Goal: Transaction & Acquisition: Purchase product/service

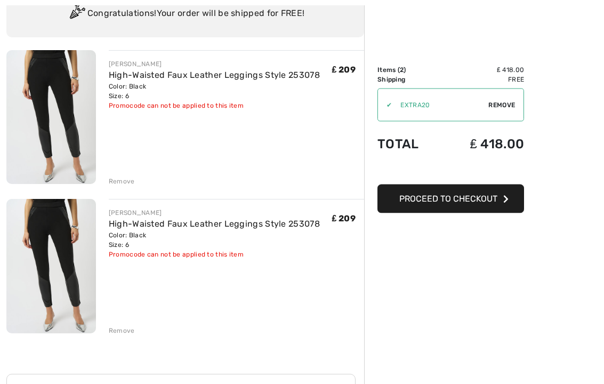
scroll to position [91, 0]
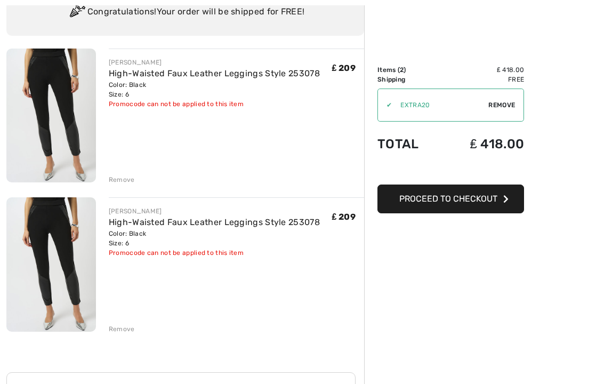
click at [124, 306] on div "JOSEPH RIBKOFF High-Waisted Faux Leather Leggings Style 253078 Color: Black Siz…" at bounding box center [185, 333] width 358 height 568
click at [119, 306] on div "JOSEPH RIBKOFF High-Waisted Faux Leather Leggings Style 253078 Color: Black Siz…" at bounding box center [185, 333] width 358 height 568
click at [117, 306] on div "JOSEPH RIBKOFF High-Waisted Faux Leather Leggings Style 253078 Color: Black Siz…" at bounding box center [185, 333] width 358 height 568
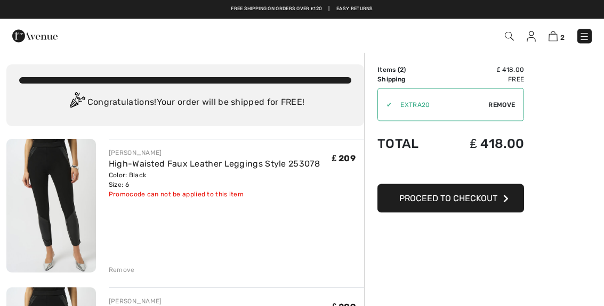
scroll to position [0, 0]
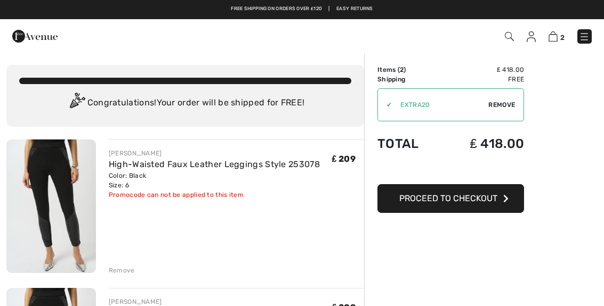
click at [490, 106] on span "Remove" at bounding box center [501, 105] width 27 height 10
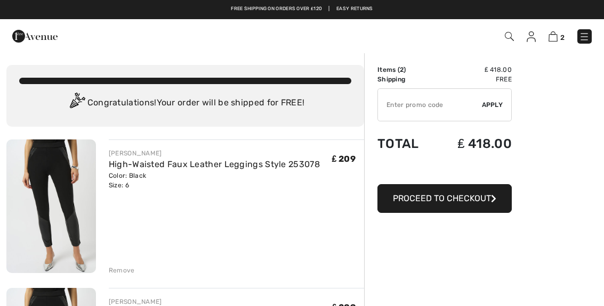
click at [392, 107] on input "TEXT" at bounding box center [430, 105] width 104 height 32
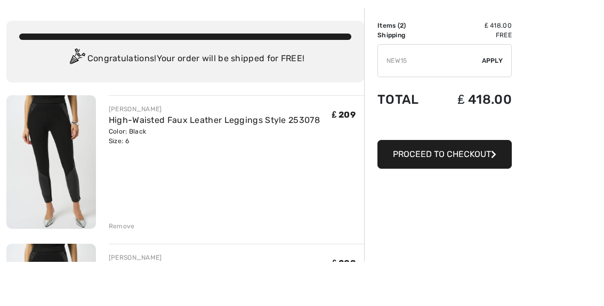
type input "NEW15"
click at [500, 100] on span "Apply" at bounding box center [492, 105] width 21 height 10
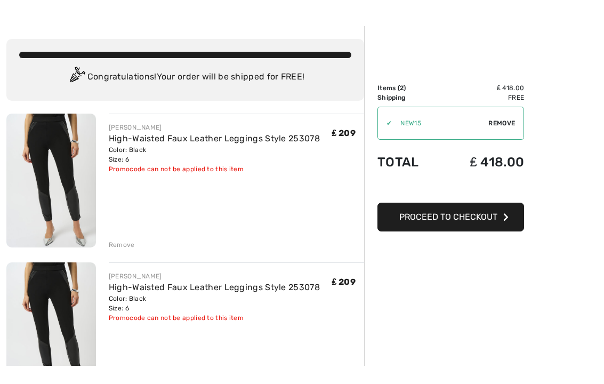
scroll to position [28, 0]
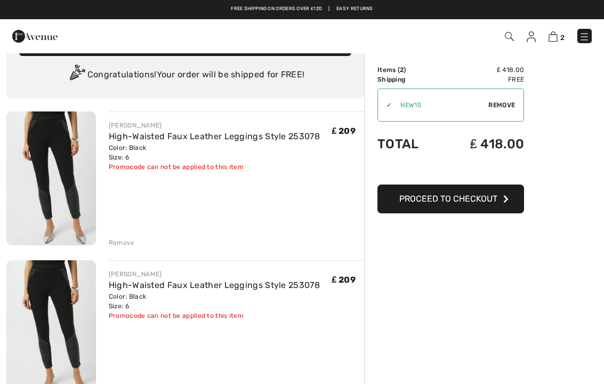
click at [119, 245] on div "Remove" at bounding box center [122, 243] width 26 height 10
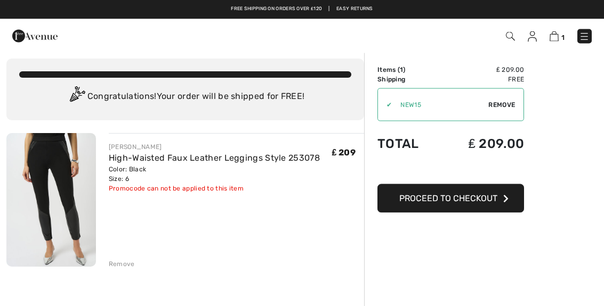
scroll to position [0, 0]
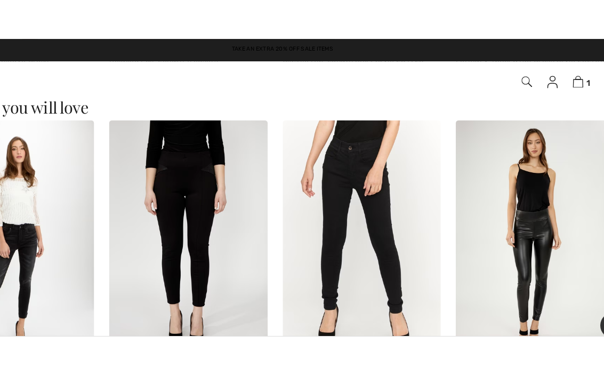
scroll to position [1329, 0]
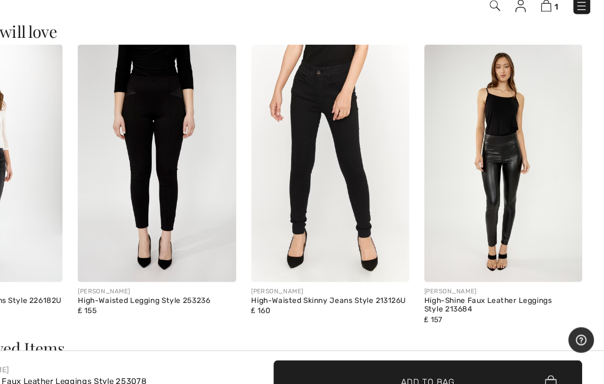
click at [450, 191] on img at bounding box center [517, 171] width 135 height 203
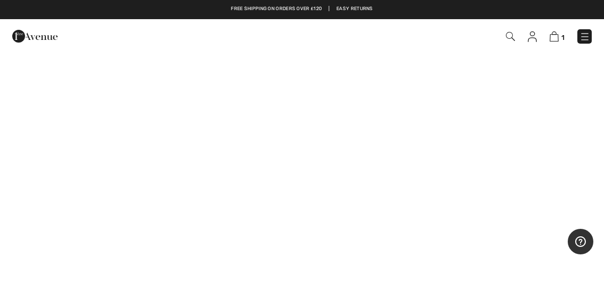
scroll to position [272, 0]
click at [556, 42] on img at bounding box center [554, 36] width 9 height 10
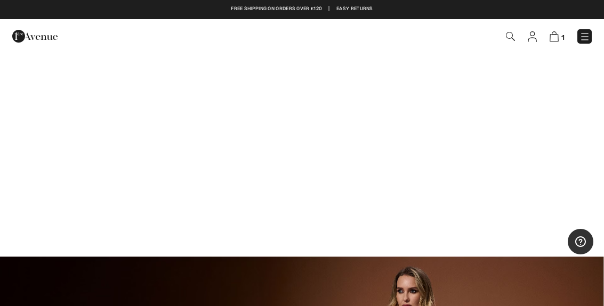
scroll to position [776, 0]
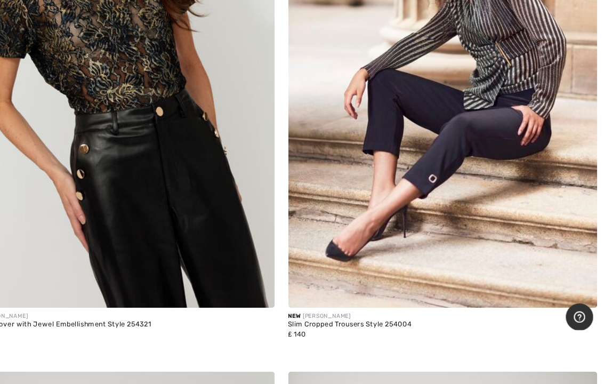
scroll to position [4308, 0]
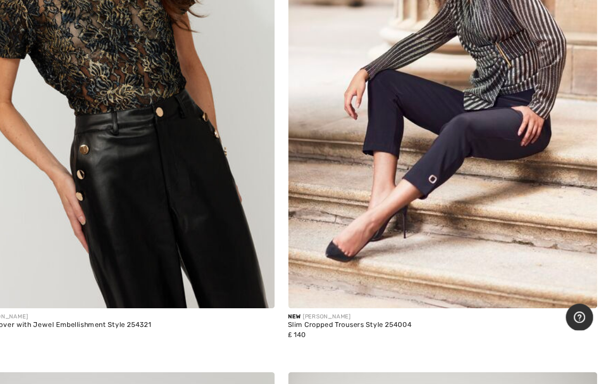
click at [485, 220] on img at bounding box center [453, 96] width 289 height 434
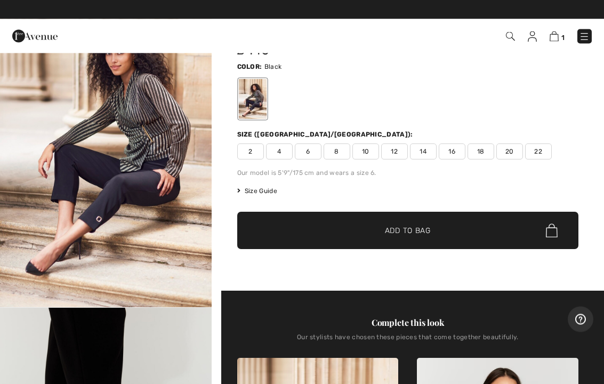
scroll to position [62, 0]
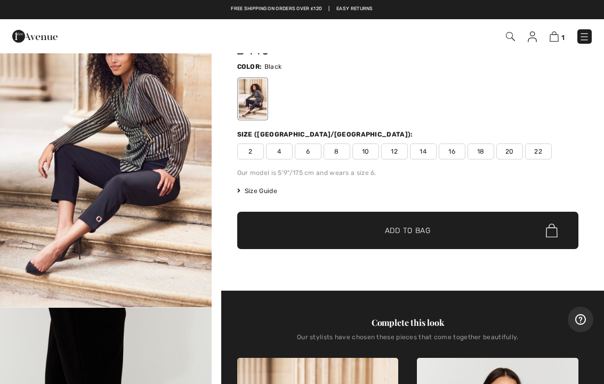
click at [312, 157] on span "6" at bounding box center [308, 151] width 27 height 16
click at [446, 236] on span "✔ Added to Bag Add to Bag" at bounding box center [407, 230] width 341 height 37
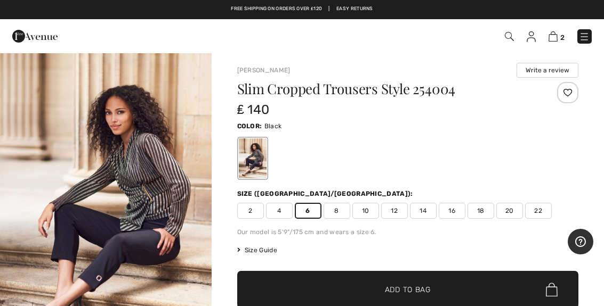
scroll to position [1, 0]
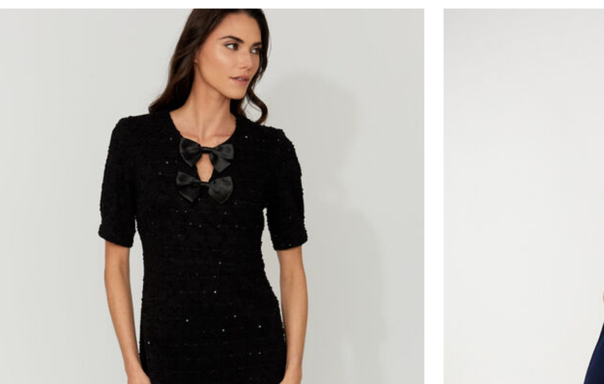
scroll to position [10725, 0]
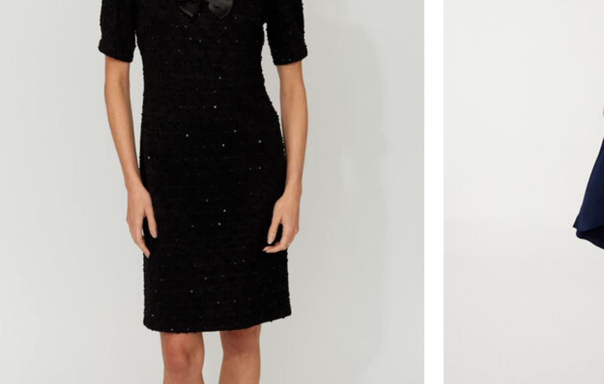
click at [214, 136] on img at bounding box center [150, 190] width 289 height 434
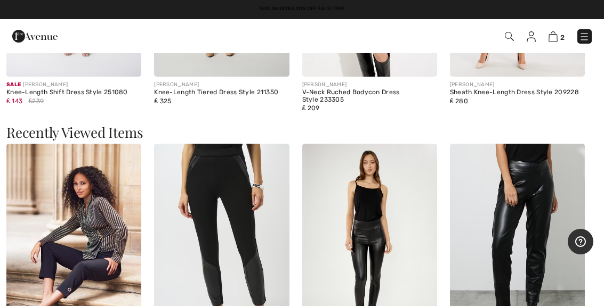
scroll to position [1051, 0]
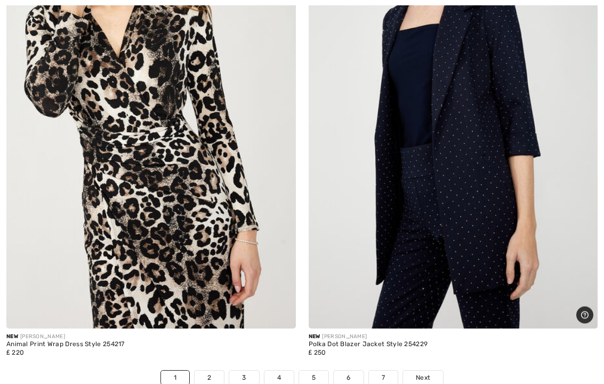
scroll to position [12361, 0]
click at [181, 174] on img at bounding box center [150, 111] width 289 height 434
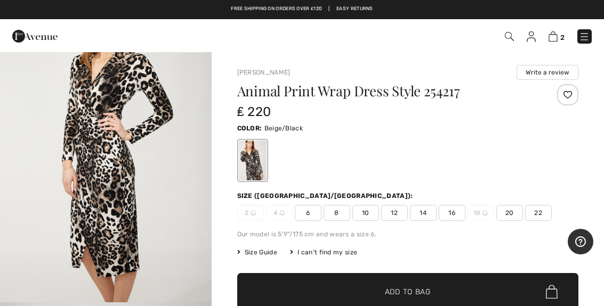
scroll to position [1080, 0]
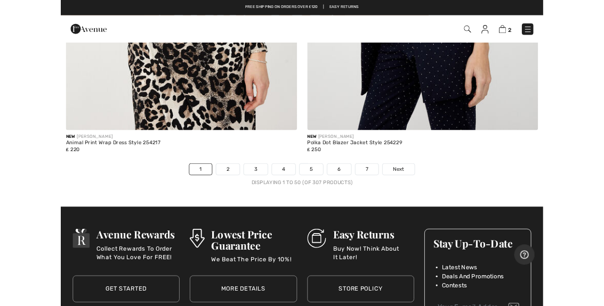
scroll to position [12524, 0]
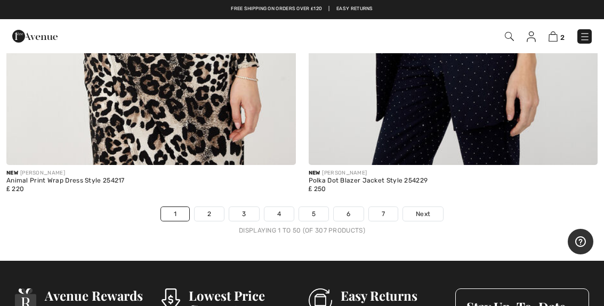
click at [218, 226] on div "Displaying 1 to 50 (of 307 products)" at bounding box center [302, 231] width 604 height 10
click at [219, 207] on link "2" at bounding box center [209, 214] width 29 height 14
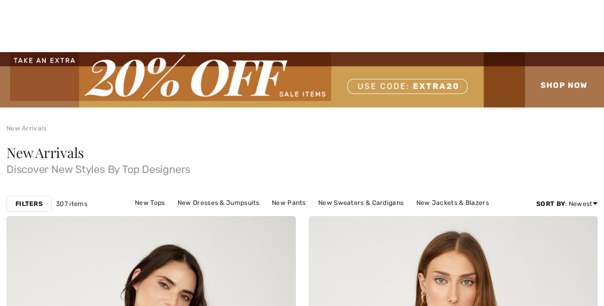
checkbox input "true"
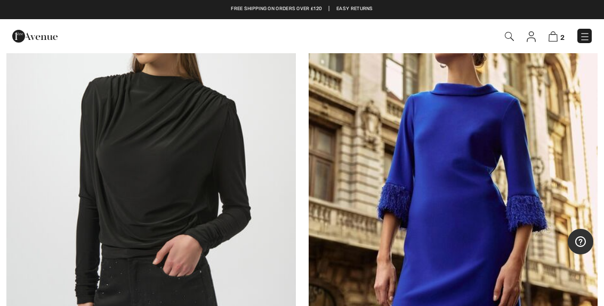
scroll to position [2669, 0]
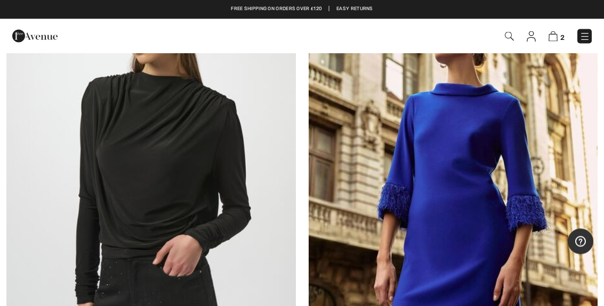
click at [492, 220] on img at bounding box center [453, 178] width 289 height 434
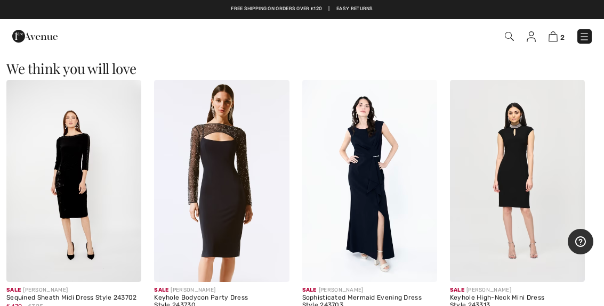
scroll to position [893, 0]
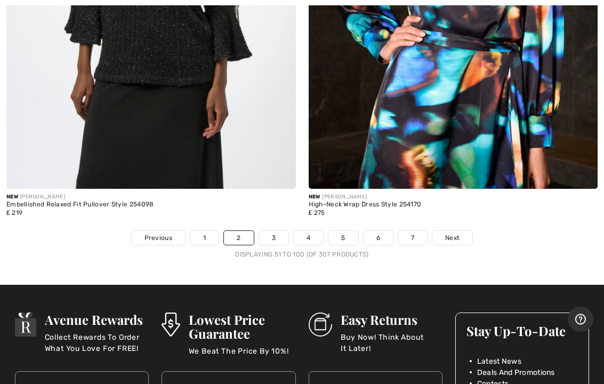
scroll to position [12571, 0]
click at [455, 233] on link "Next" at bounding box center [452, 238] width 40 height 14
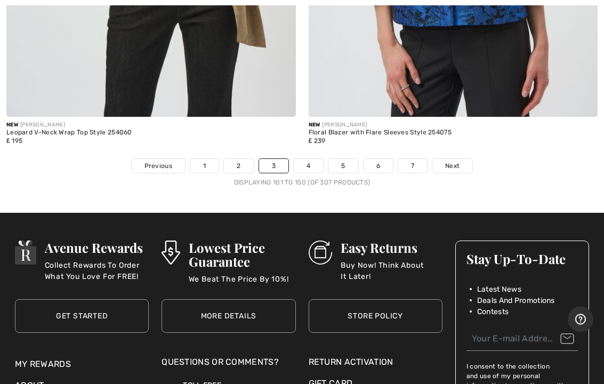
scroll to position [12573, 0]
click at [454, 161] on span "Next" at bounding box center [452, 166] width 14 height 10
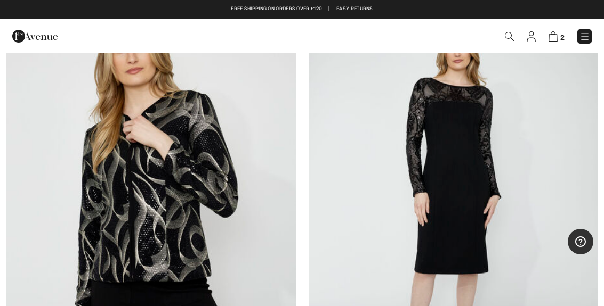
scroll to position [2176, 0]
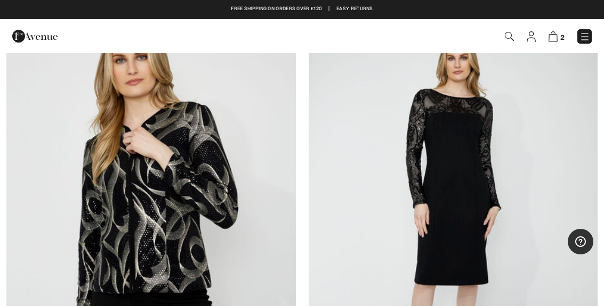
click at [489, 241] on img at bounding box center [453, 213] width 289 height 434
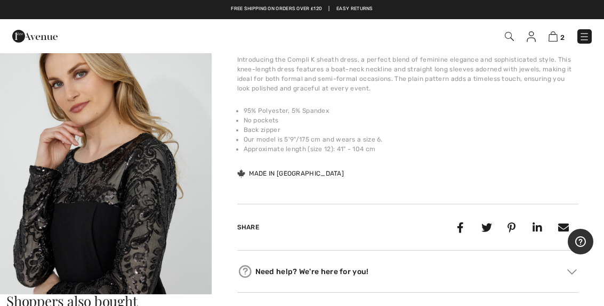
scroll to position [319, 0]
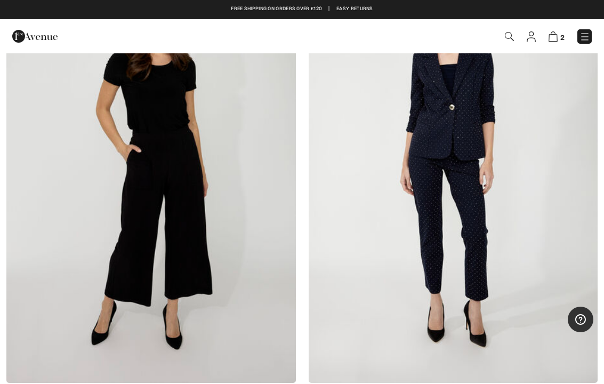
scroll to position [7718, 0]
click at [501, 242] on img at bounding box center [453, 167] width 289 height 434
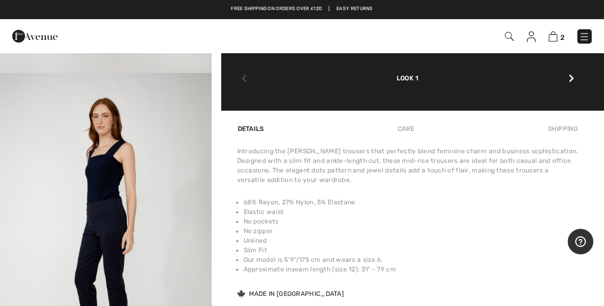
scroll to position [613, 0]
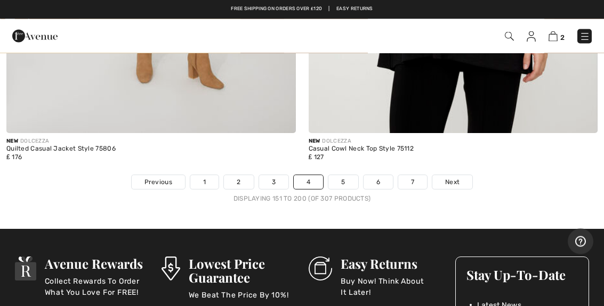
scroll to position [12461, 0]
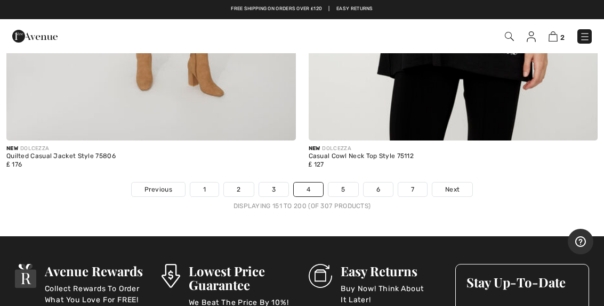
click at [347, 183] on link "5" at bounding box center [342, 190] width 29 height 14
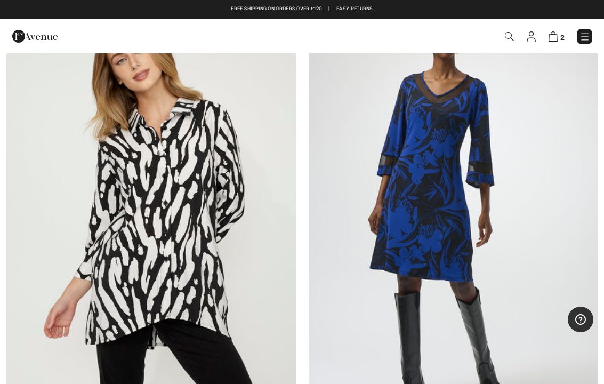
scroll to position [2604, 0]
click at [481, 258] on img at bounding box center [453, 208] width 289 height 434
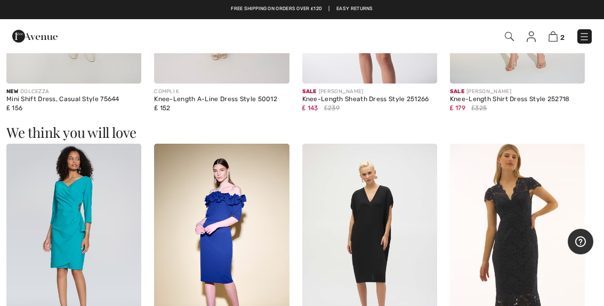
scroll to position [779, 0]
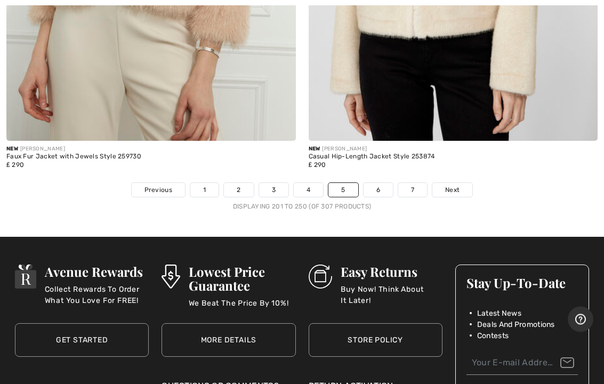
scroll to position [12408, 0]
click at [455, 185] on span "Next" at bounding box center [452, 190] width 14 height 10
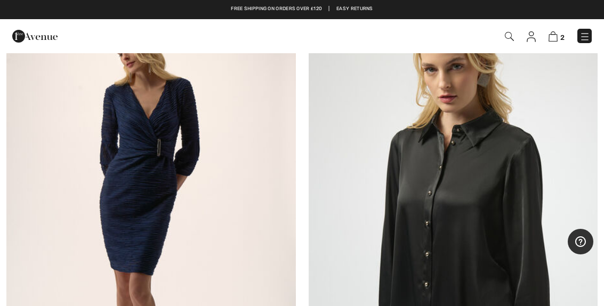
scroll to position [198, 0]
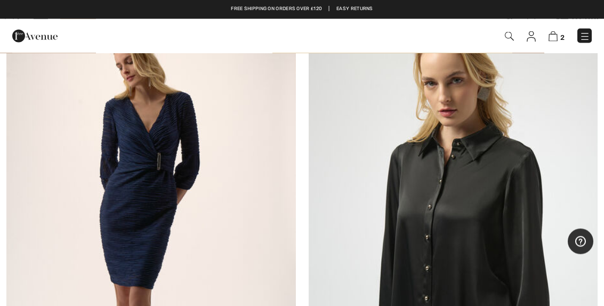
click at [233, 154] on img at bounding box center [150, 235] width 289 height 434
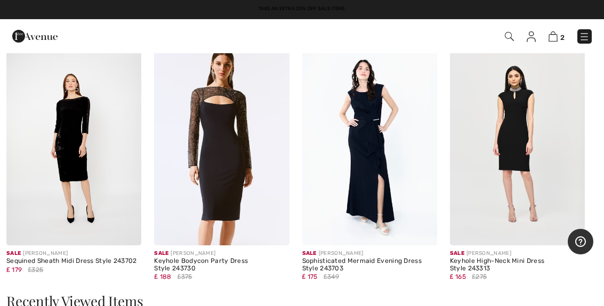
scroll to position [874, 0]
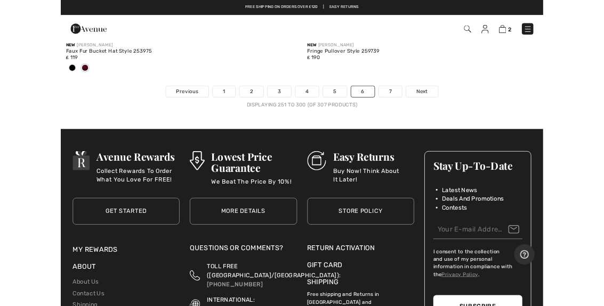
scroll to position [12676, 0]
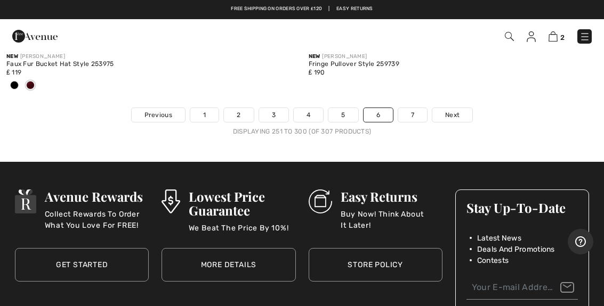
click at [456, 110] on span "Next" at bounding box center [452, 115] width 14 height 10
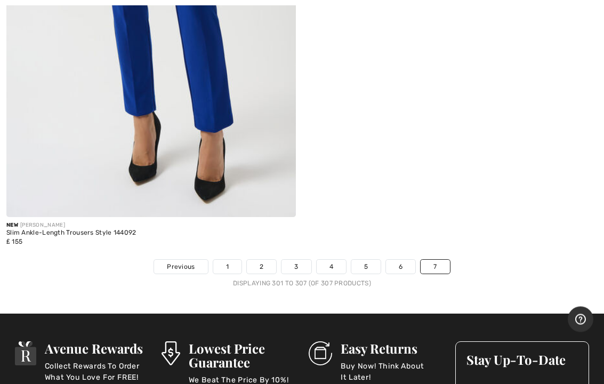
scroll to position [1878, 0]
click at [227, 270] on link "1" at bounding box center [227, 267] width 28 height 14
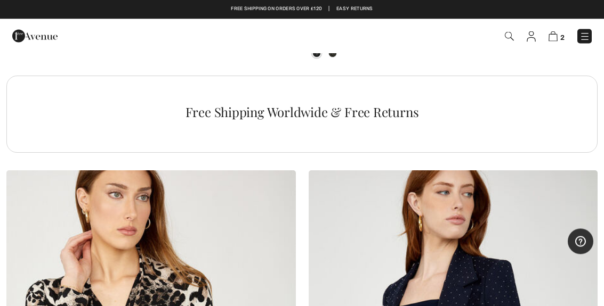
scroll to position [12078, 0]
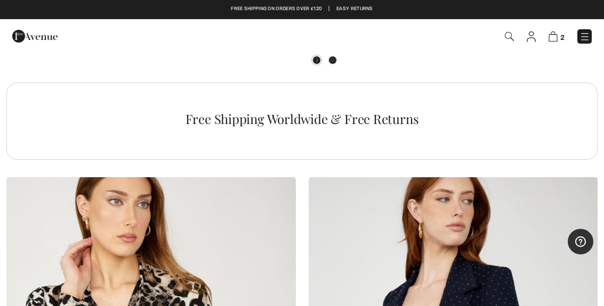
click at [556, 41] on img at bounding box center [552, 36] width 9 height 10
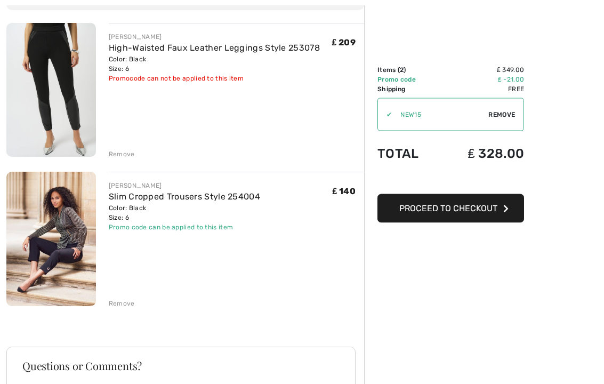
scroll to position [117, 0]
click at [485, 215] on button "Proceed to Checkout" at bounding box center [450, 208] width 147 height 29
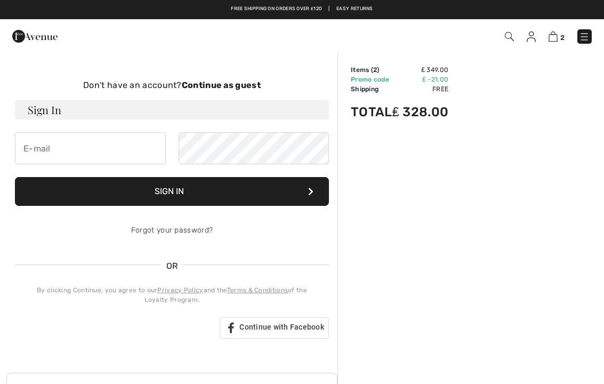
scroll to position [54, 0]
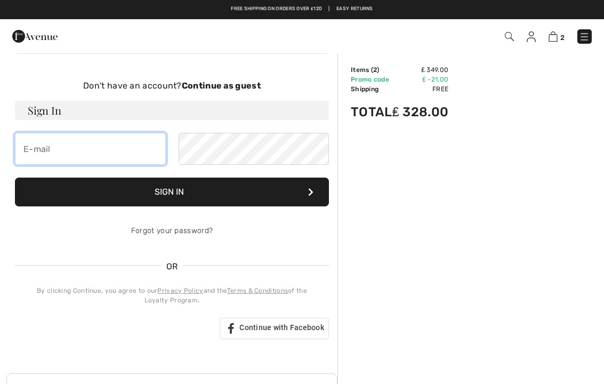
click at [48, 154] on input "email" at bounding box center [90, 149] width 151 height 32
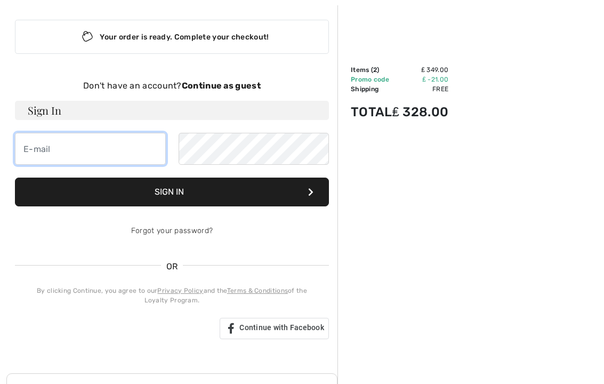
scroll to position [53, 0]
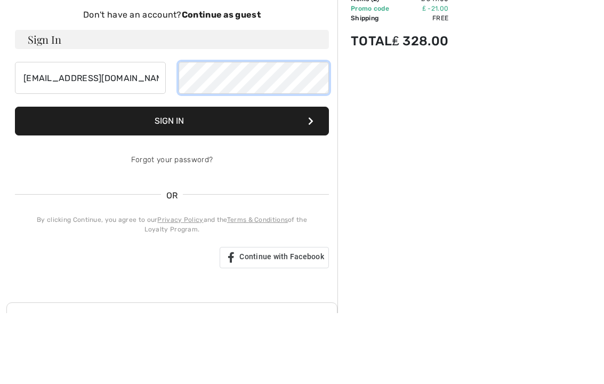
click at [172, 178] on button "Sign In" at bounding box center [172, 192] width 314 height 29
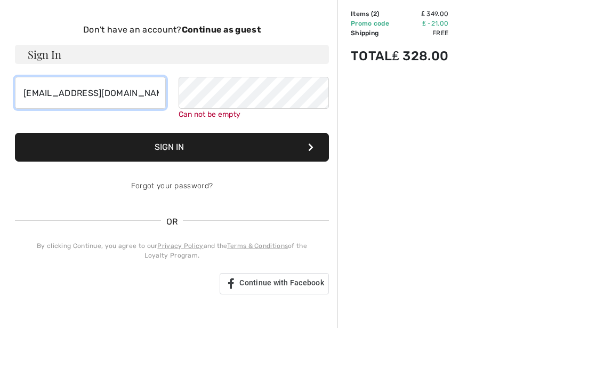
click at [135, 133] on input "kenandlel@icloud.com" at bounding box center [90, 149] width 151 height 32
type input "k"
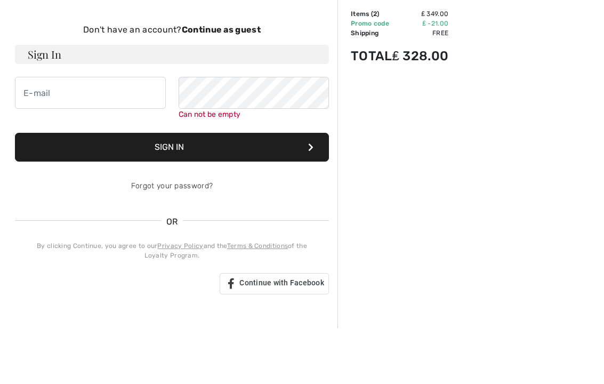
click at [248, 81] on strong "Continue as guest" at bounding box center [221, 86] width 79 height 10
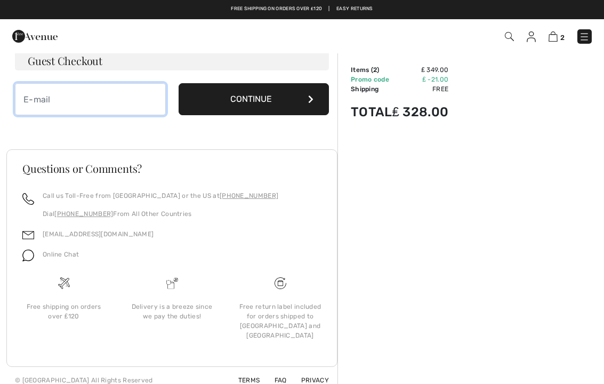
click at [45, 100] on input "email" at bounding box center [90, 99] width 151 height 32
type input "kenandlel@icloud.com"
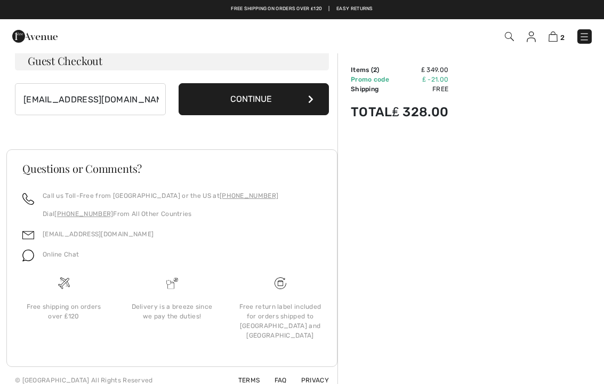
click at [283, 101] on button "Continue" at bounding box center [254, 99] width 151 height 32
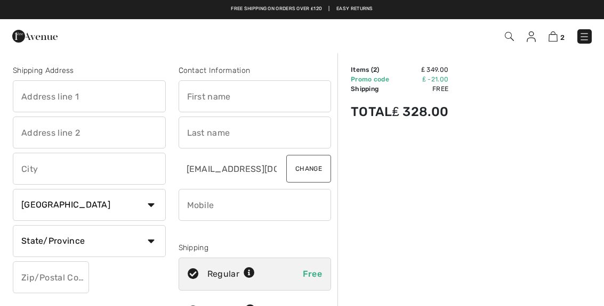
click at [69, 100] on input "text" at bounding box center [89, 96] width 153 height 32
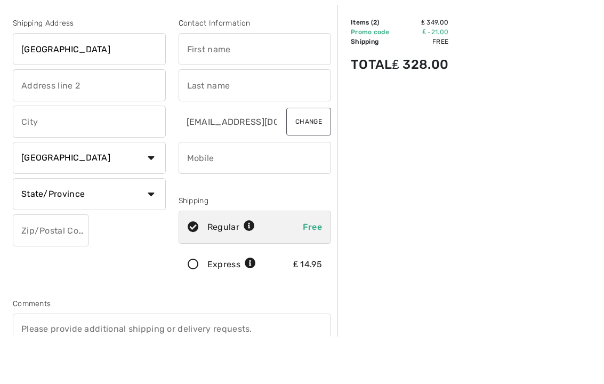
type input "[GEOGRAPHIC_DATA]"
click at [42, 117] on input "text" at bounding box center [89, 133] width 153 height 32
click at [87, 153] on input "text" at bounding box center [89, 169] width 153 height 32
type input "West Kilbride"
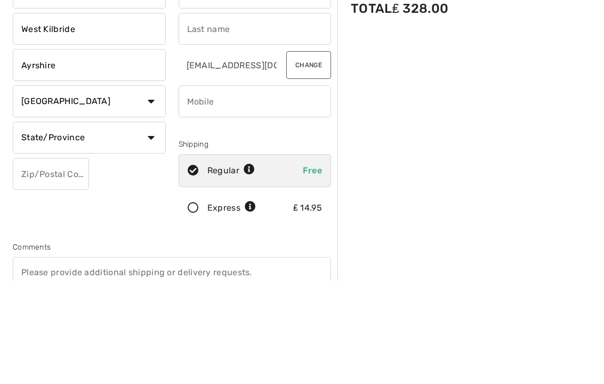
type input "Ayrshire"
click at [151, 189] on select "Country [GEOGRAPHIC_DATA] [GEOGRAPHIC_DATA] [GEOGRAPHIC_DATA] [GEOGRAPHIC_DATA]…" at bounding box center [89, 205] width 153 height 32
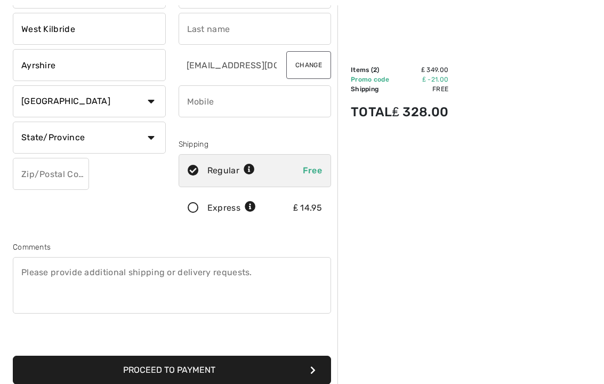
select select "GB"
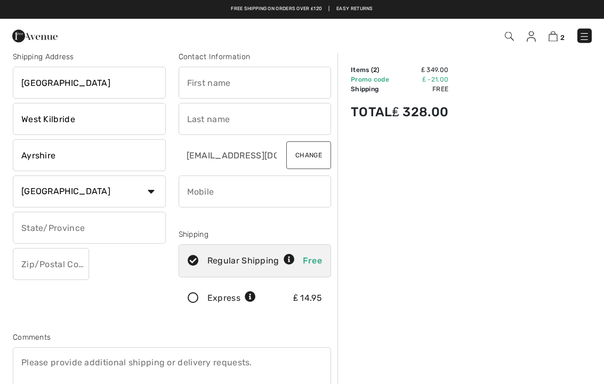
scroll to position [11, 0]
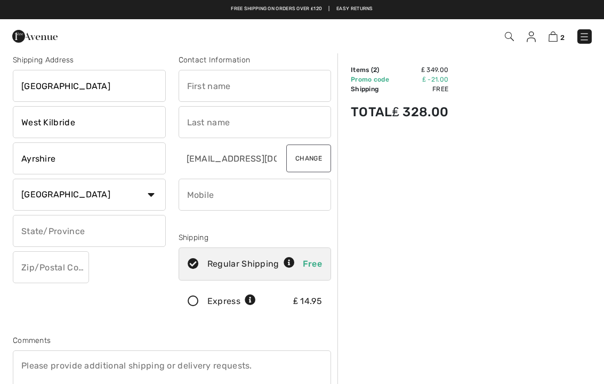
click at [36, 232] on input "text" at bounding box center [89, 231] width 153 height 32
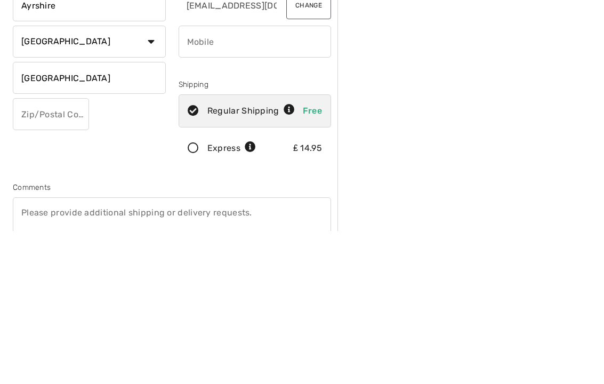
type input "[GEOGRAPHIC_DATA]"
click at [38, 252] on input "text" at bounding box center [51, 268] width 76 height 32
type input "K"
click at [112, 215] on input "[GEOGRAPHIC_DATA]" at bounding box center [89, 231] width 153 height 32
type input "S"
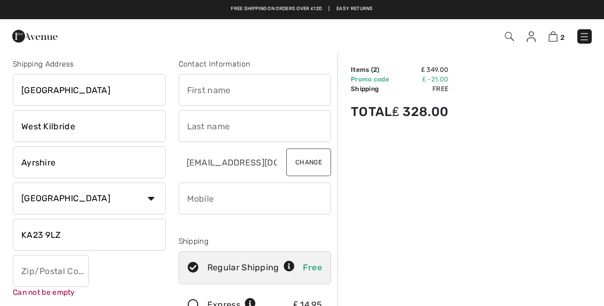
scroll to position [0, 0]
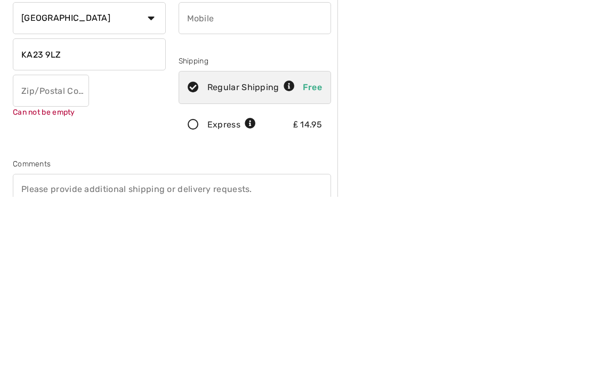
type input "KA23 9LZ"
click at [42, 262] on input "text" at bounding box center [51, 278] width 76 height 32
type input "KA23"
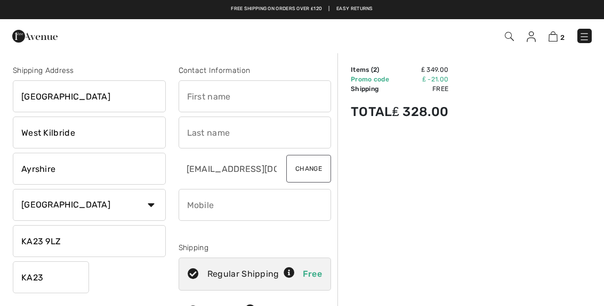
click at [195, 98] on input "text" at bounding box center [255, 96] width 153 height 32
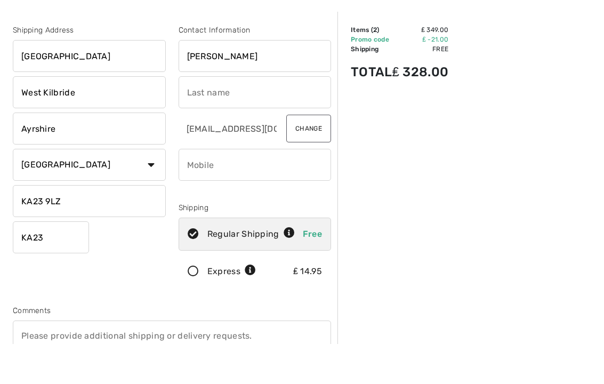
type input "[PERSON_NAME]"
click at [196, 117] on input "text" at bounding box center [255, 133] width 153 height 32
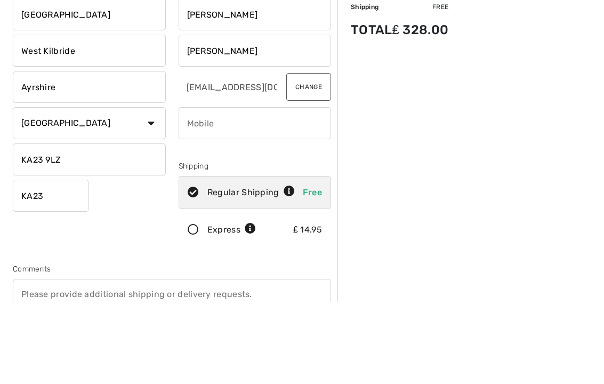
type input "[PERSON_NAME]"
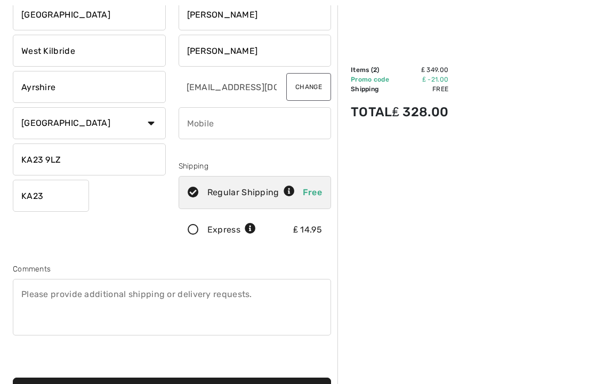
click at [206, 126] on input "phone" at bounding box center [255, 123] width 153 height 32
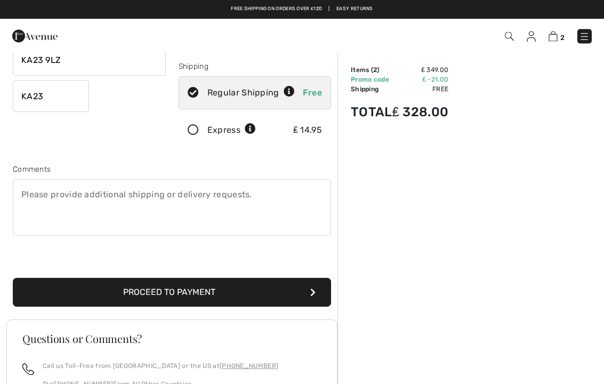
scroll to position [180, 0]
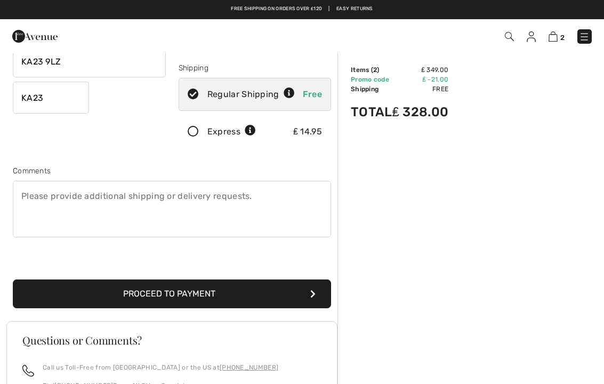
type input "07899878421"
click at [313, 297] on icon "submit" at bounding box center [312, 293] width 5 height 9
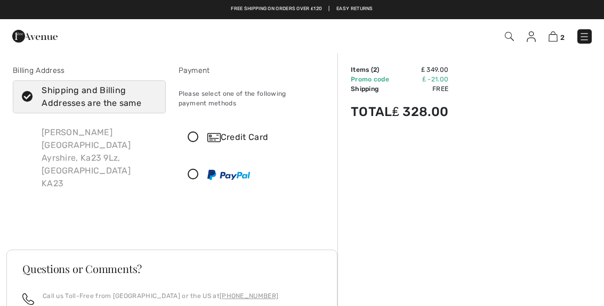
click at [192, 141] on icon at bounding box center [193, 137] width 28 height 11
